Goal: Task Accomplishment & Management: Manage account settings

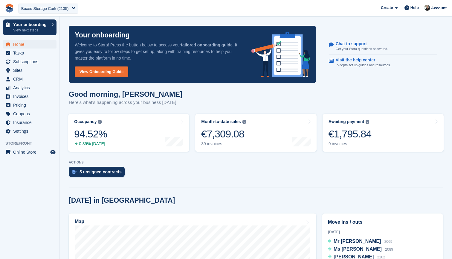
click at [106, 7] on span "**********" at bounding box center [226, 8] width 452 height 16
click at [63, 7] on div "Boxed Storage Cork (2135)" at bounding box center [44, 9] width 47 height 6
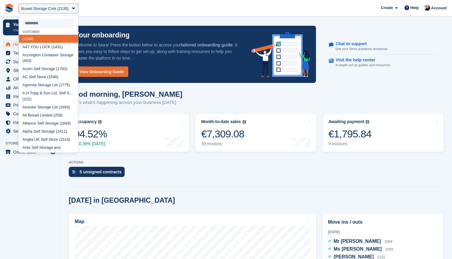
click at [47, 22] on input "select-one" at bounding box center [48, 23] width 52 height 9
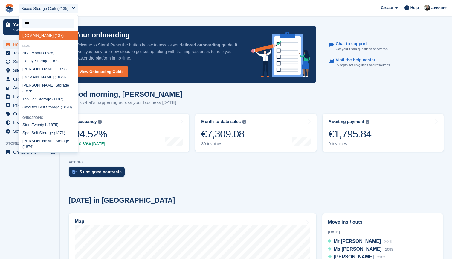
type input "****"
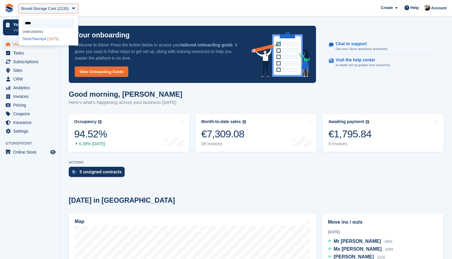
click at [37, 37] on div "StoreTwenty4 ( 1875 )" at bounding box center [48, 39] width 59 height 8
select select "****"
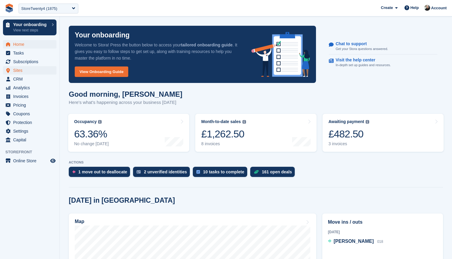
click at [20, 70] on span "Sites" at bounding box center [31, 70] width 36 height 8
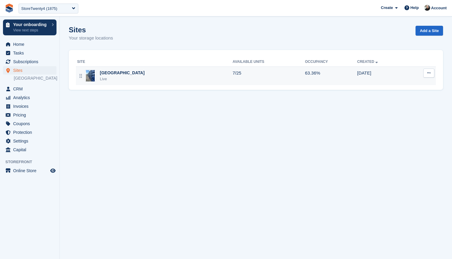
click at [137, 78] on div "Live" at bounding box center [122, 79] width 45 height 6
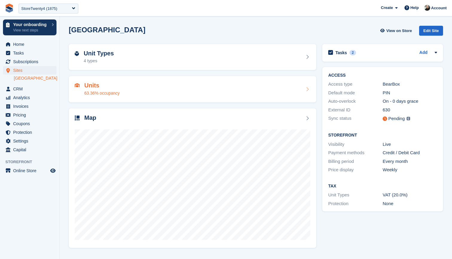
click at [143, 90] on div "Units 63.36% occupancy" at bounding box center [193, 89] width 236 height 14
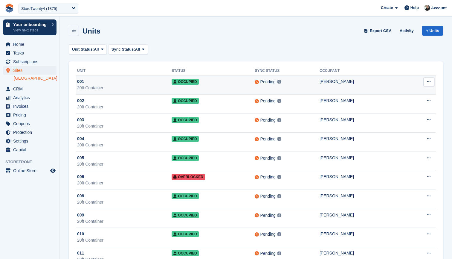
click at [231, 85] on td "Occupied" at bounding box center [213, 84] width 83 height 19
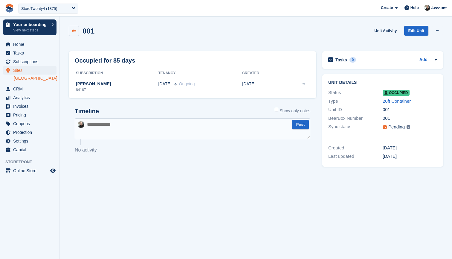
click at [72, 31] on icon at bounding box center [74, 31] width 4 height 4
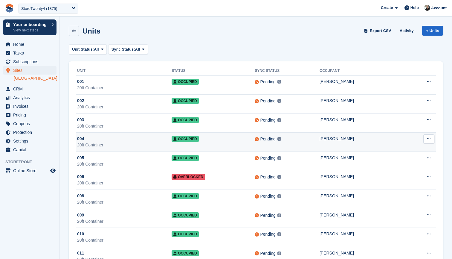
click at [120, 145] on div "20ft Container" at bounding box center [124, 145] width 95 height 6
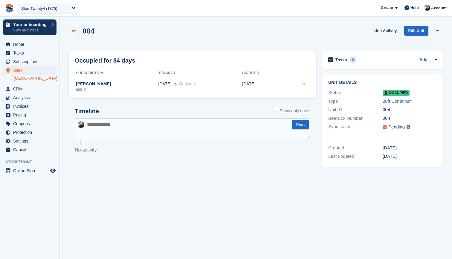
click at [73, 29] on icon at bounding box center [74, 31] width 4 height 4
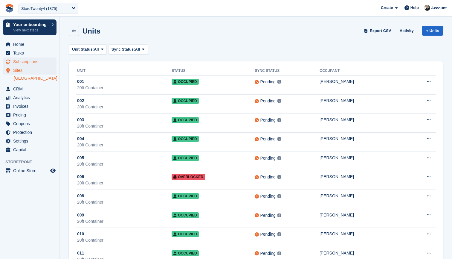
click at [24, 59] on span "Subscriptions" at bounding box center [31, 61] width 36 height 8
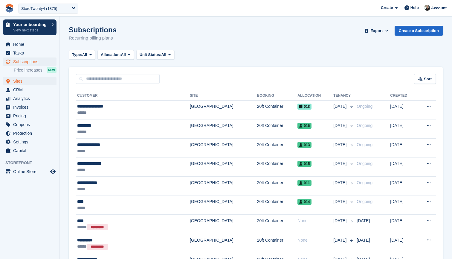
click at [25, 79] on span "Sites" at bounding box center [31, 81] width 36 height 8
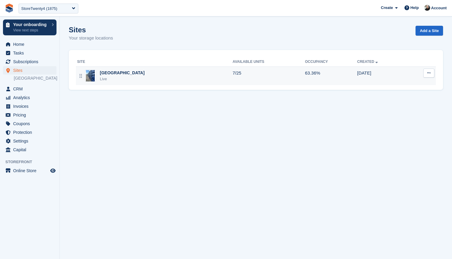
click at [428, 72] on icon at bounding box center [429, 73] width 3 height 4
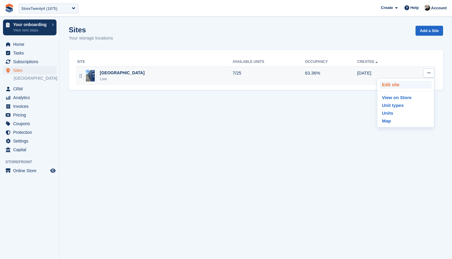
click at [389, 83] on p "Edit site" at bounding box center [406, 85] width 52 height 8
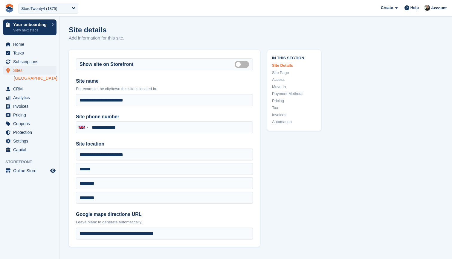
type input "**********"
click at [277, 78] on link "Access" at bounding box center [294, 80] width 44 height 6
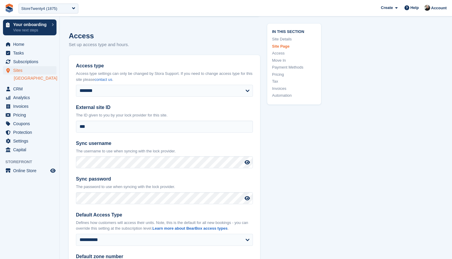
scroll to position [1249, 0]
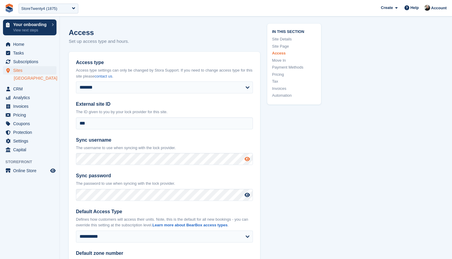
click at [248, 157] on icon at bounding box center [247, 159] width 5 height 5
click at [248, 192] on icon at bounding box center [247, 194] width 5 height 5
click at [245, 192] on icon at bounding box center [247, 194] width 6 height 5
click at [247, 157] on icon at bounding box center [247, 159] width 6 height 5
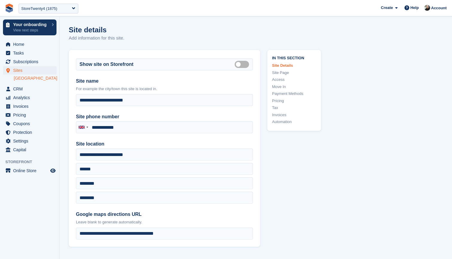
scroll to position [0, 0]
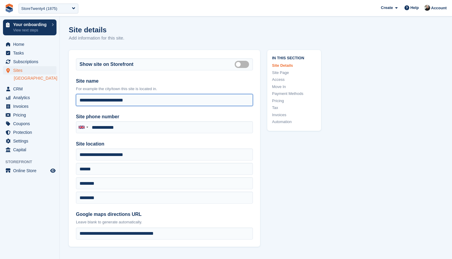
drag, startPoint x: 145, startPoint y: 99, endPoint x: 72, endPoint y: 99, distance: 73.3
click at [72, 99] on div "**********" at bounding box center [165, 148] width 192 height 197
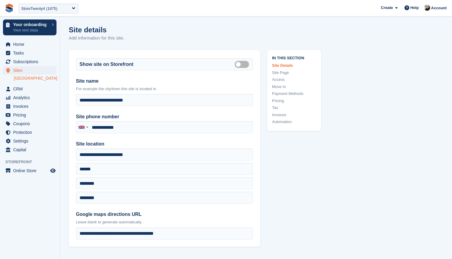
click at [24, 78] on link "Uphall Eco Business Park" at bounding box center [35, 78] width 43 height 6
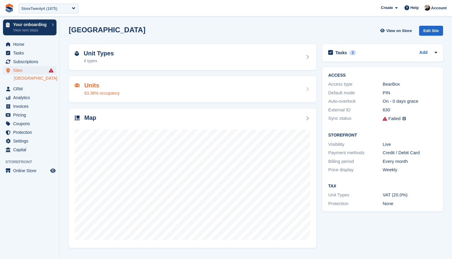
click at [221, 88] on div "Units 63.36% occupancy" at bounding box center [193, 89] width 236 height 14
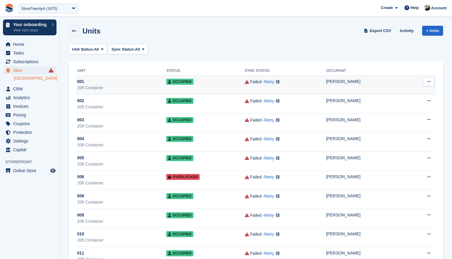
click at [427, 81] on button at bounding box center [429, 81] width 11 height 9
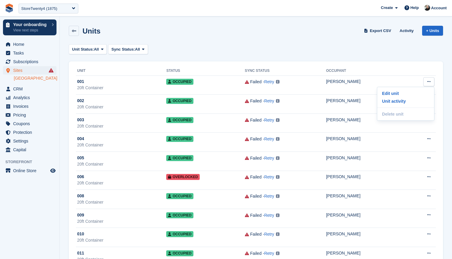
click at [23, 78] on link "[GEOGRAPHIC_DATA]" at bounding box center [35, 78] width 43 height 6
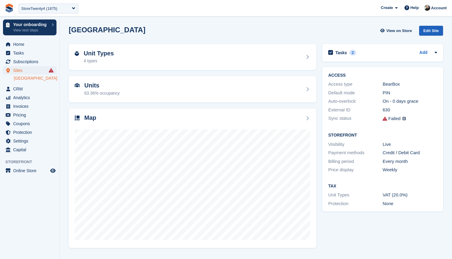
click at [433, 28] on div "Edit Site" at bounding box center [432, 31] width 24 height 10
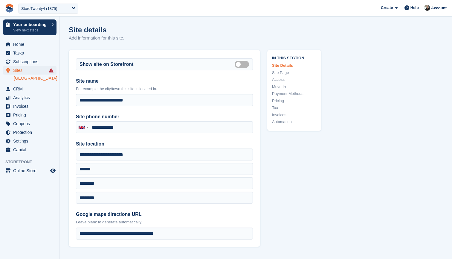
click at [280, 78] on link "Access" at bounding box center [294, 80] width 44 height 6
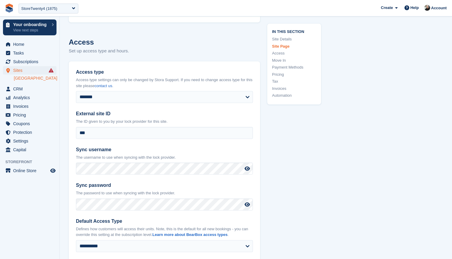
scroll to position [1249, 0]
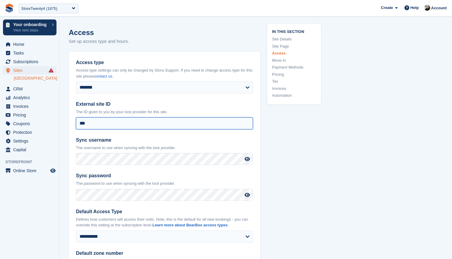
click at [138, 117] on input "***" at bounding box center [164, 123] width 177 height 12
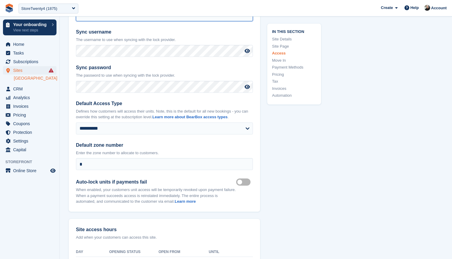
scroll to position [1350, 0]
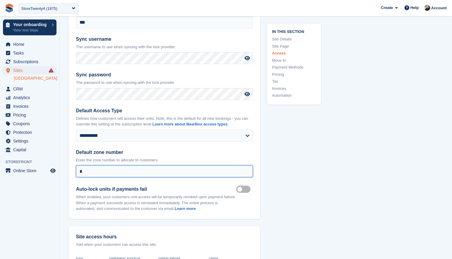
click at [115, 165] on input "*" at bounding box center [164, 171] width 177 height 12
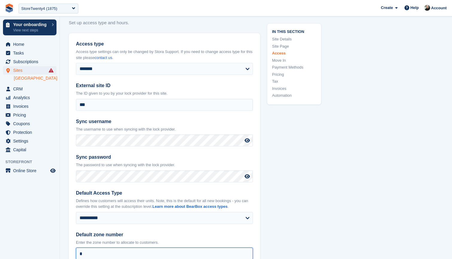
scroll to position [1272, 0]
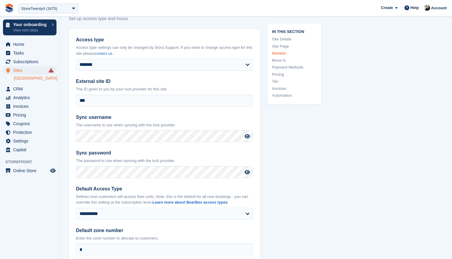
click at [22, 78] on link "[GEOGRAPHIC_DATA]" at bounding box center [35, 78] width 43 height 6
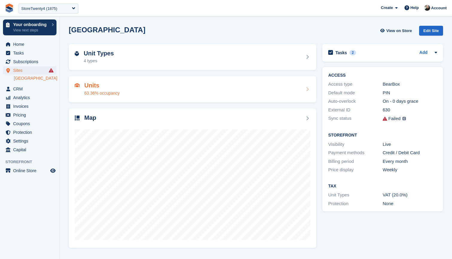
click at [128, 92] on div "Units 63.36% occupancy" at bounding box center [193, 89] width 236 height 14
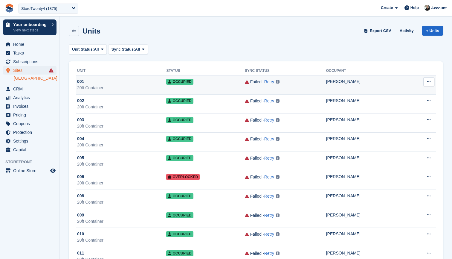
click at [288, 84] on div "Failed - Retry Unknown BearBox Number for unit. Please make sure the correct Be…" at bounding box center [285, 81] width 81 height 7
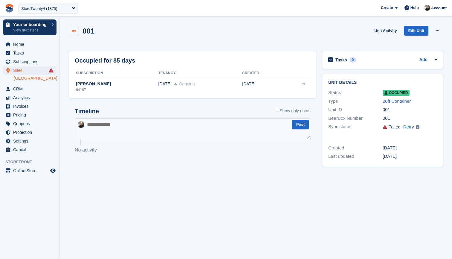
click at [72, 30] on icon at bounding box center [74, 31] width 4 height 4
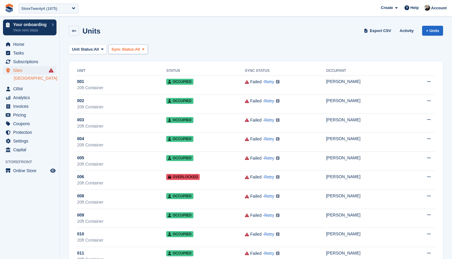
click at [140, 46] on span "All" at bounding box center [137, 49] width 5 height 6
click at [128, 85] on link "Failed" at bounding box center [137, 85] width 52 height 11
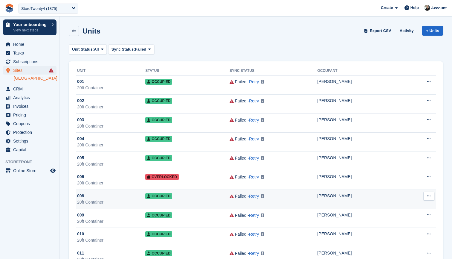
click at [183, 197] on td "Occupied" at bounding box center [187, 199] width 84 height 19
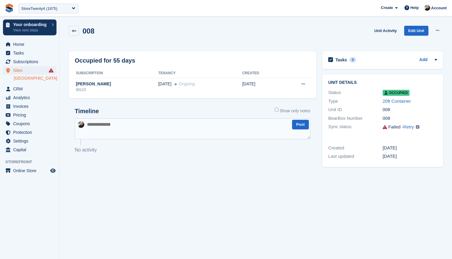
click at [391, 117] on div "008" at bounding box center [410, 118] width 54 height 7
click at [73, 30] on icon at bounding box center [74, 31] width 4 height 4
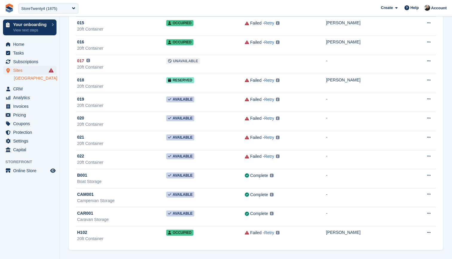
scroll to position [306, 0]
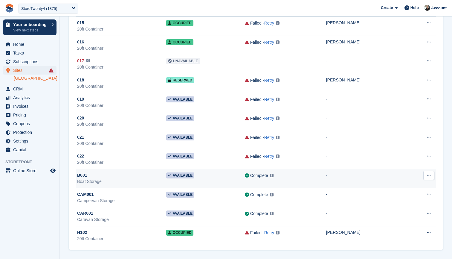
click at [255, 178] on div "Complete" at bounding box center [259, 175] width 18 height 6
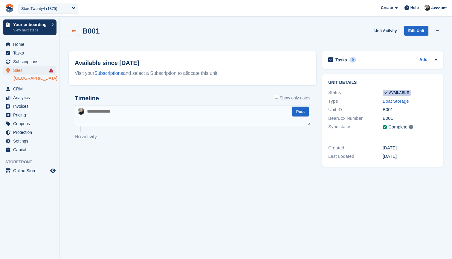
click at [72, 30] on icon at bounding box center [74, 31] width 4 height 4
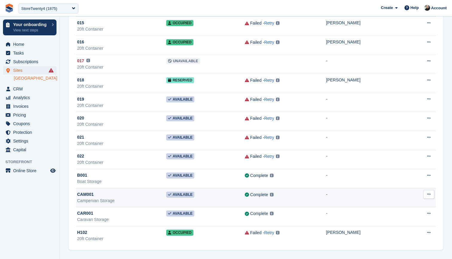
scroll to position [306, 0]
click at [139, 195] on div "CAM001" at bounding box center [121, 194] width 89 height 6
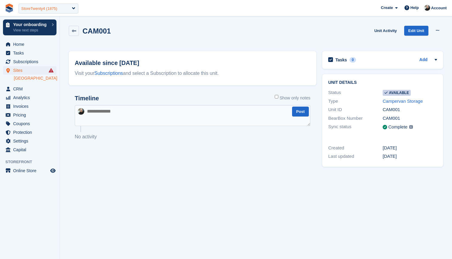
click at [54, 8] on div "StoreTwenty4 (1875)" at bounding box center [39, 9] width 36 height 6
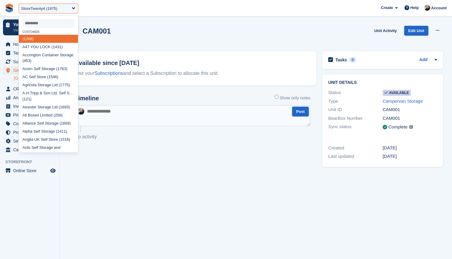
click at [40, 25] on input "select-one" at bounding box center [48, 23] width 52 height 9
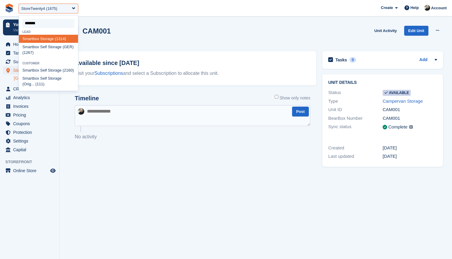
type input "********"
click at [33, 71] on span "Smartbox" at bounding box center [30, 70] width 17 height 4
select select "****"
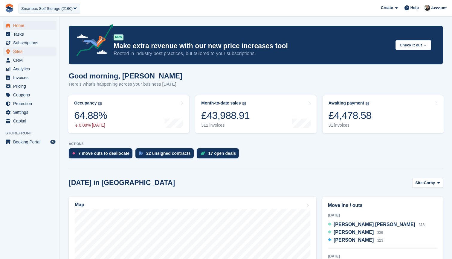
click at [25, 52] on span "Sites" at bounding box center [31, 51] width 36 height 8
